Goal: Task Accomplishment & Management: Use online tool/utility

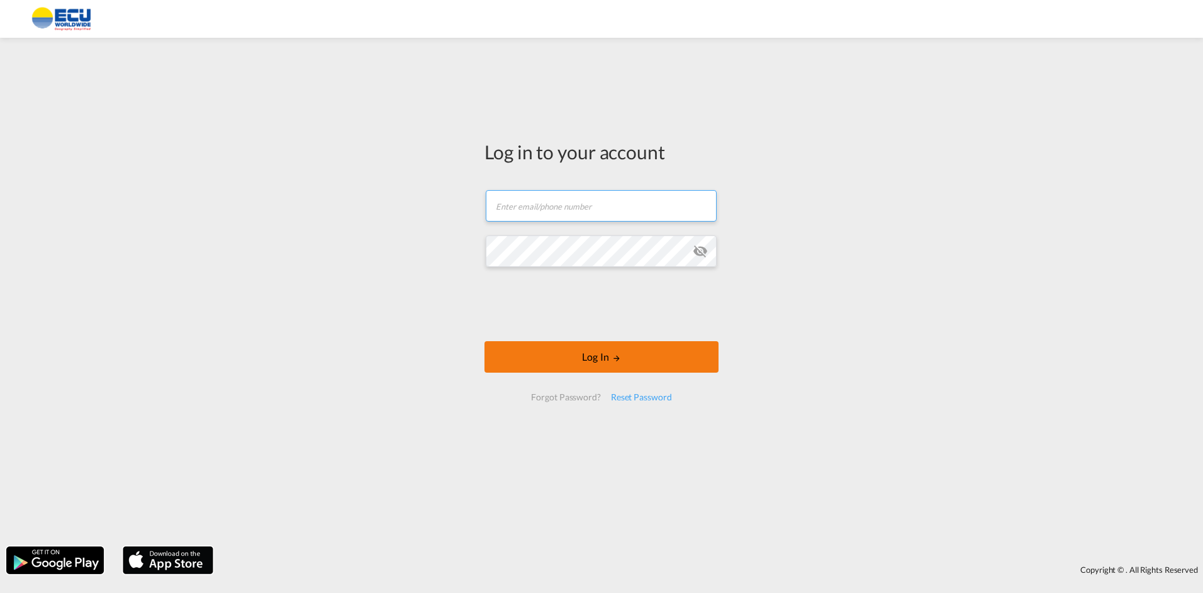
type input "[PERSON_NAME][EMAIL_ADDRESS][DOMAIN_NAME]"
click at [575, 352] on button "Log In" at bounding box center [602, 356] width 234 height 31
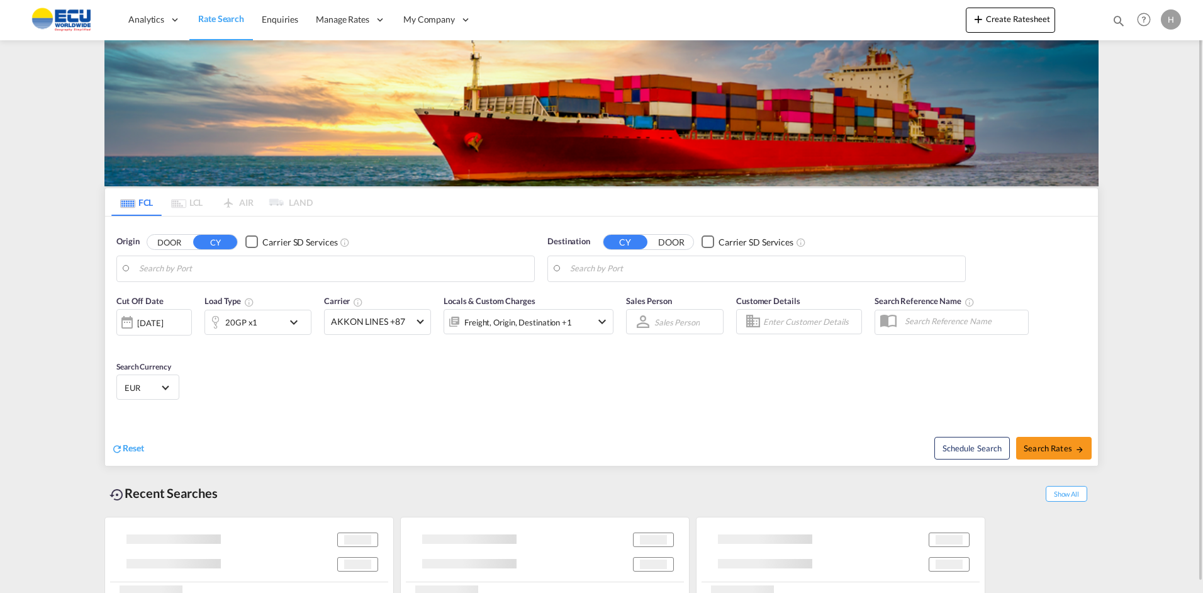
type input "[GEOGRAPHIC_DATA], [GEOGRAPHIC_DATA]"
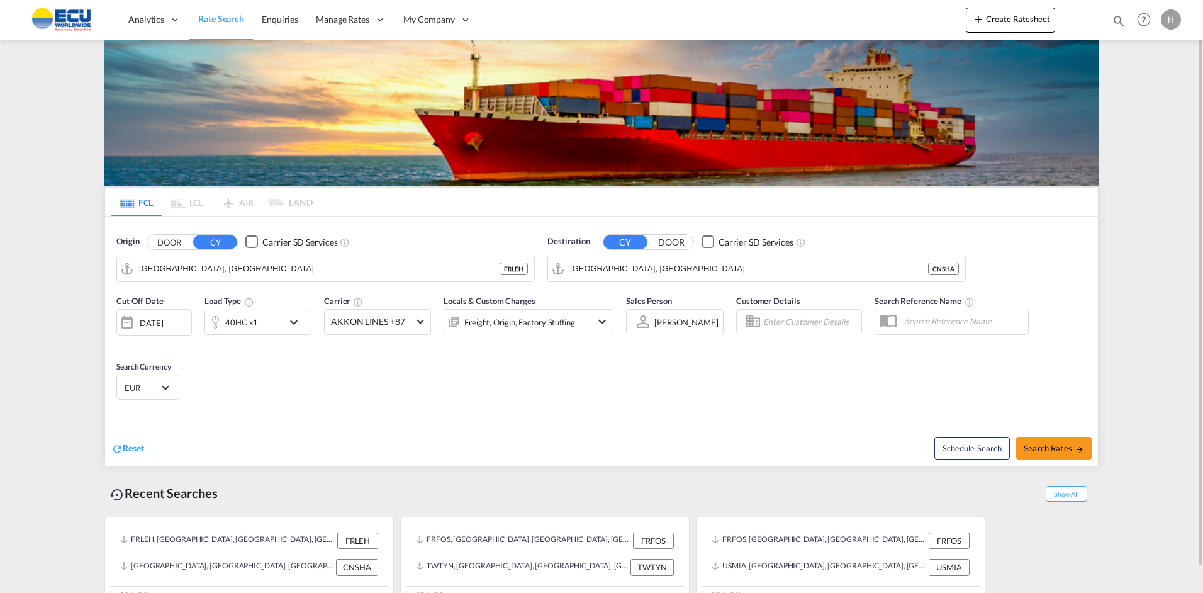
click at [74, 592] on html "Analytics Reports Dashboard Rate Search Enquiries Manage Rates Contract Rates" at bounding box center [601, 296] width 1203 height 593
click at [1005, 21] on button "Create Ratesheet" at bounding box center [1010, 20] width 89 height 25
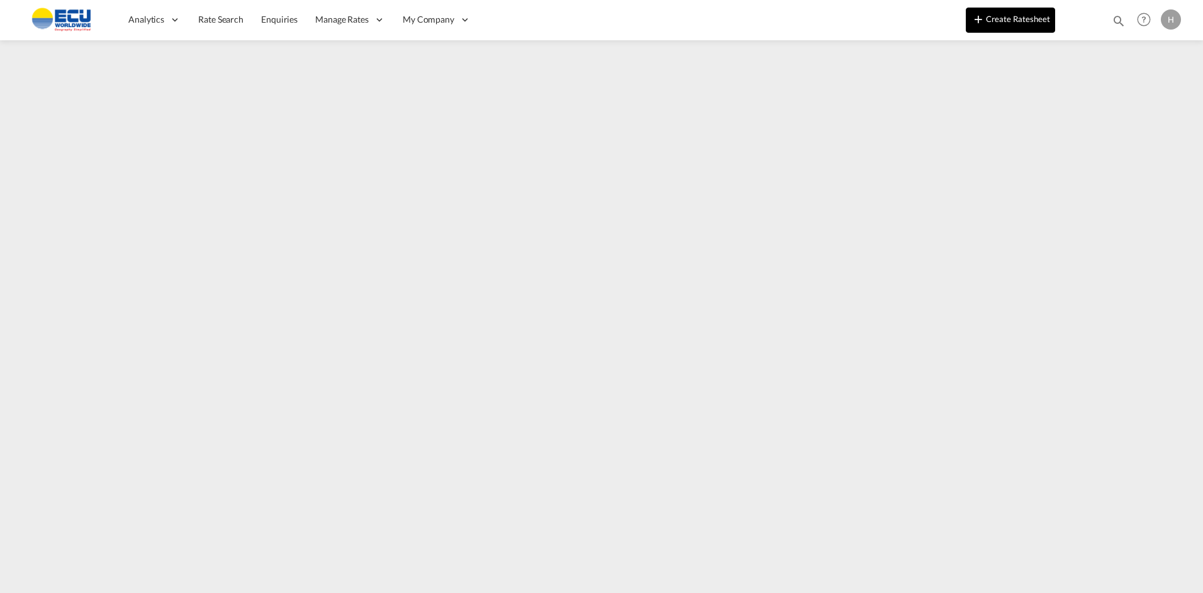
click at [1019, 28] on button "Create Ratesheet" at bounding box center [1010, 20] width 89 height 25
click at [995, 13] on button "Create Ratesheet" at bounding box center [1010, 20] width 89 height 25
click at [1005, 22] on button "Create Ratesheet" at bounding box center [1010, 20] width 89 height 25
click at [999, 22] on button "Create Ratesheet" at bounding box center [1010, 20] width 89 height 25
click at [557, 592] on html "Analytics Reports Dashboard Rate Search Enquiries Manage Rates Contract Rates" at bounding box center [601, 296] width 1203 height 593
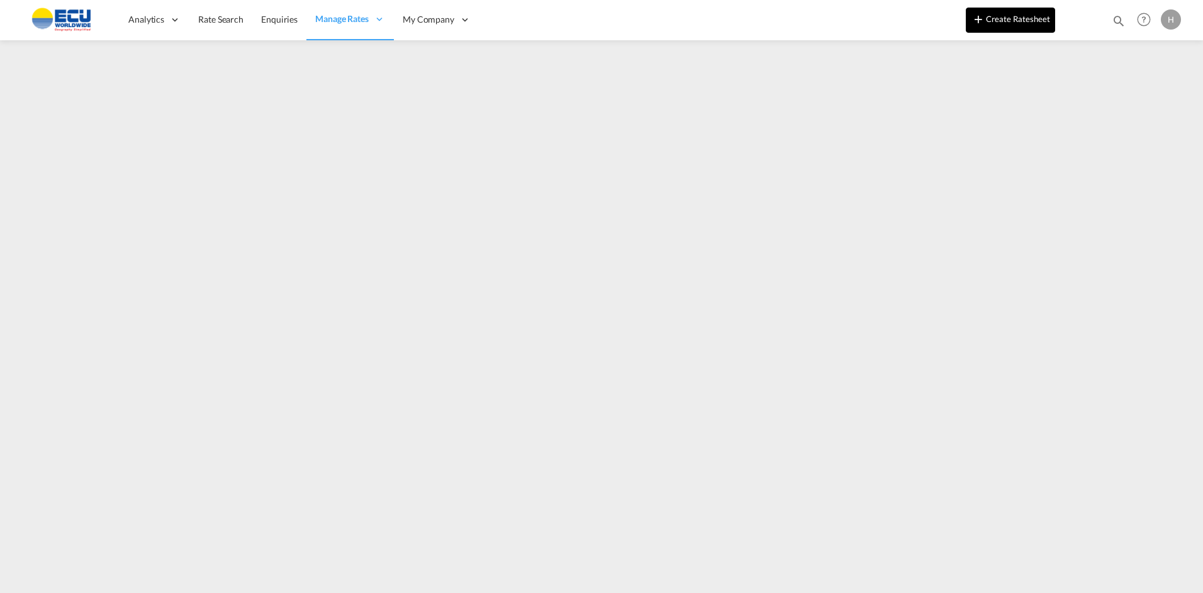
click at [993, 25] on button "Create Ratesheet" at bounding box center [1010, 20] width 89 height 25
